Goal: Information Seeking & Learning: Learn about a topic

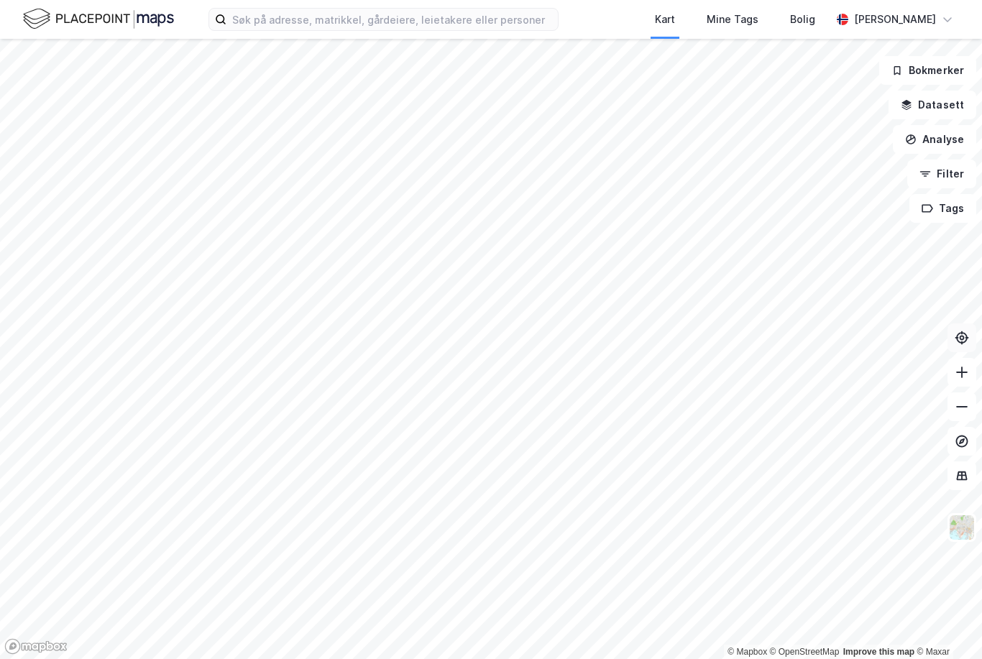
click at [971, 352] on button at bounding box center [962, 338] width 29 height 29
click at [954, 178] on button "Filter" at bounding box center [941, 174] width 69 height 29
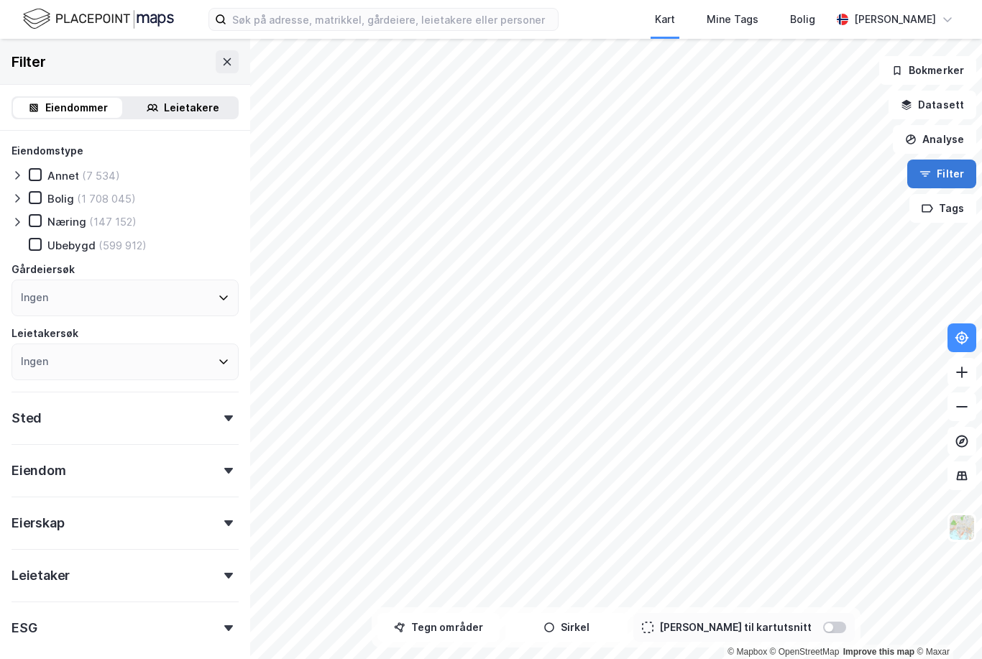
click at [951, 172] on button "Filter" at bounding box center [941, 174] width 69 height 29
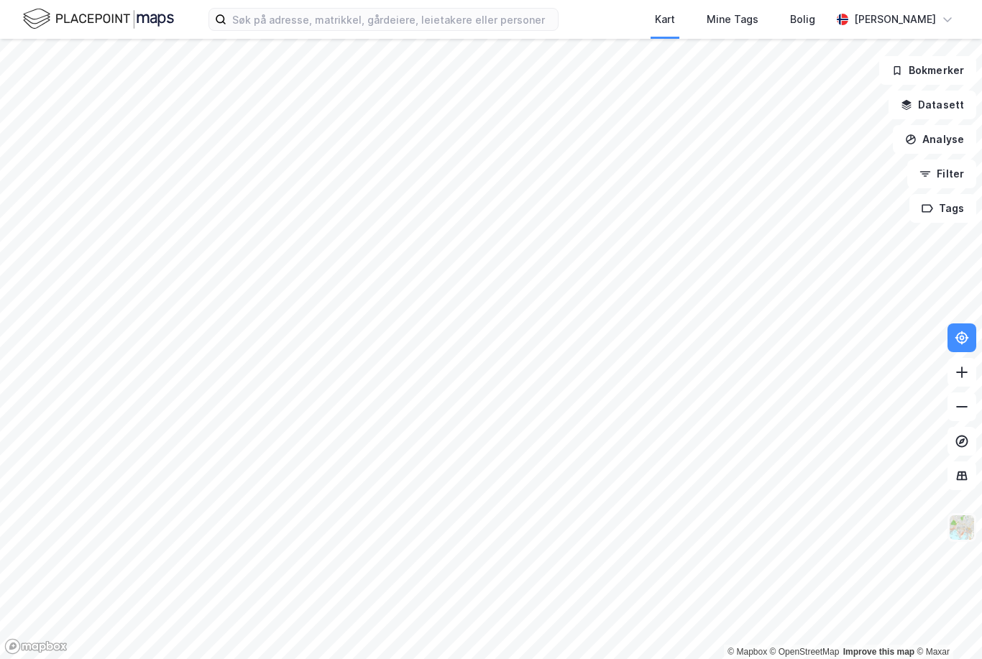
click at [962, 541] on img at bounding box center [961, 527] width 27 height 27
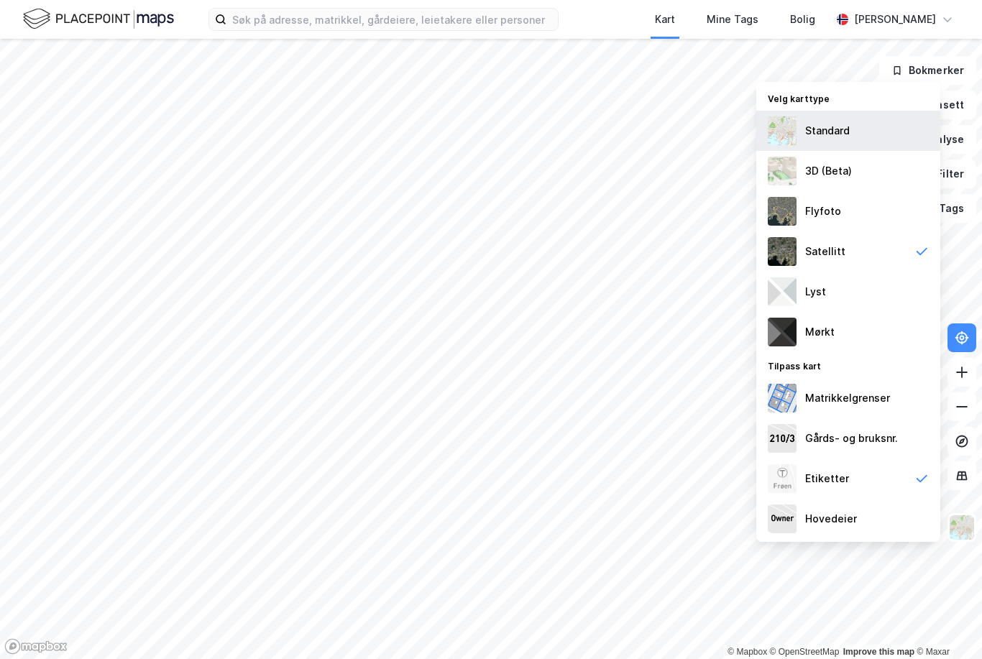
click at [876, 151] on div "Standard" at bounding box center [848, 131] width 184 height 40
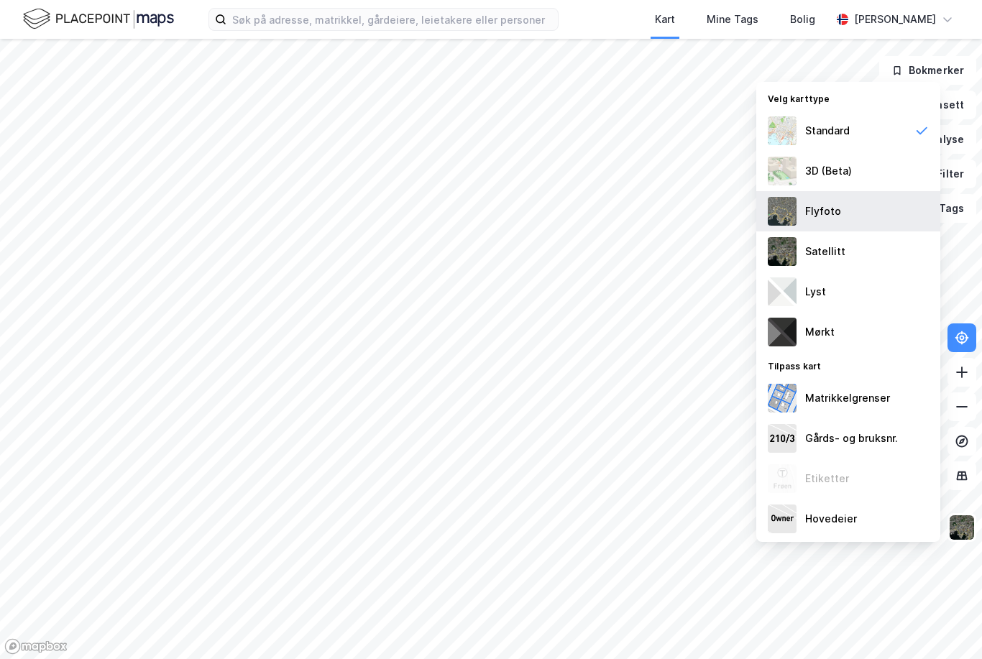
click at [857, 232] on div "Flyfoto" at bounding box center [848, 211] width 184 height 40
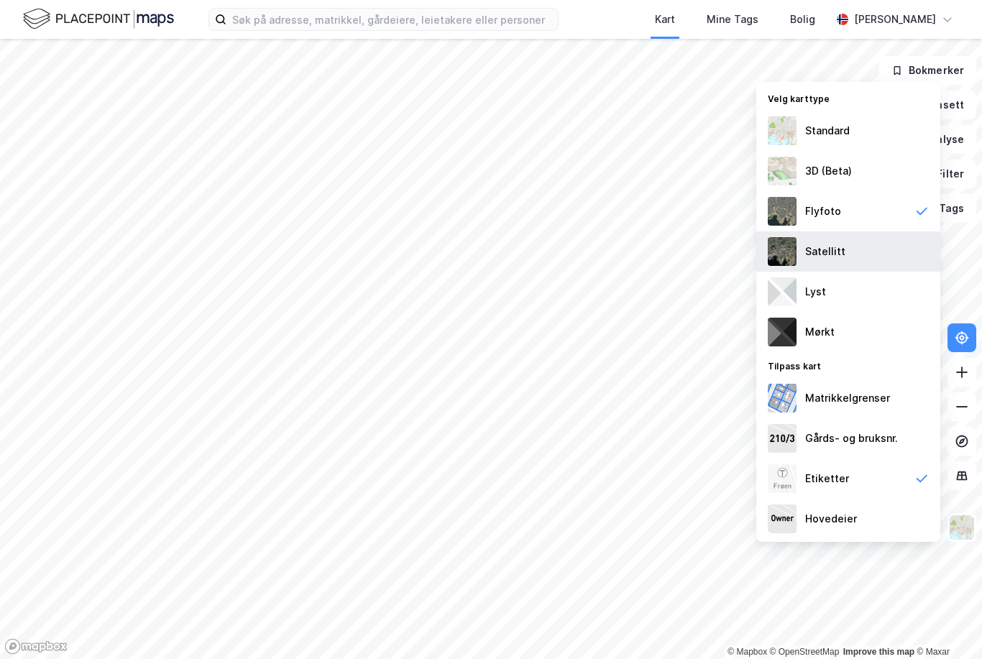
click at [836, 260] on div "Satellitt" at bounding box center [825, 251] width 40 height 17
